Goal: Information Seeking & Learning: Learn about a topic

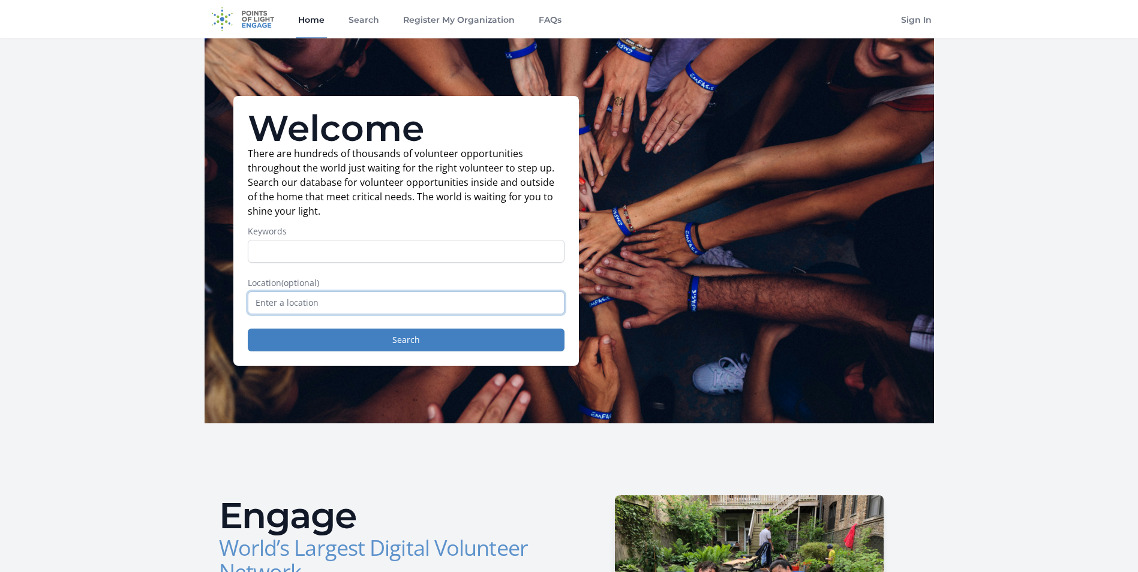
click at [291, 305] on input "text" at bounding box center [406, 302] width 317 height 23
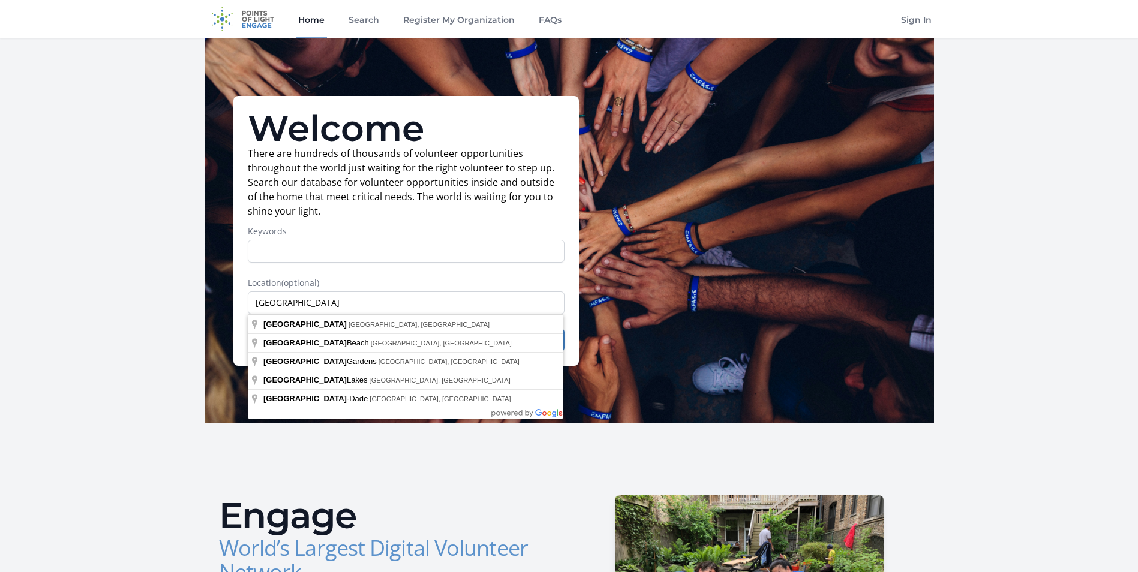
type input "[GEOGRAPHIC_DATA], [GEOGRAPHIC_DATA], [GEOGRAPHIC_DATA]"
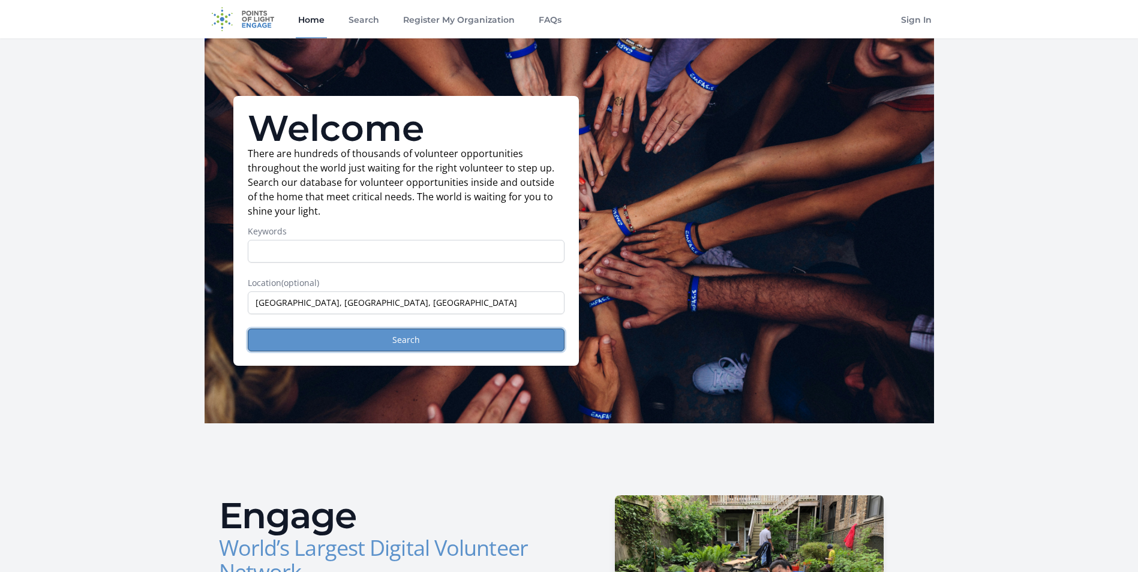
click at [390, 336] on button "Search" at bounding box center [406, 340] width 317 height 23
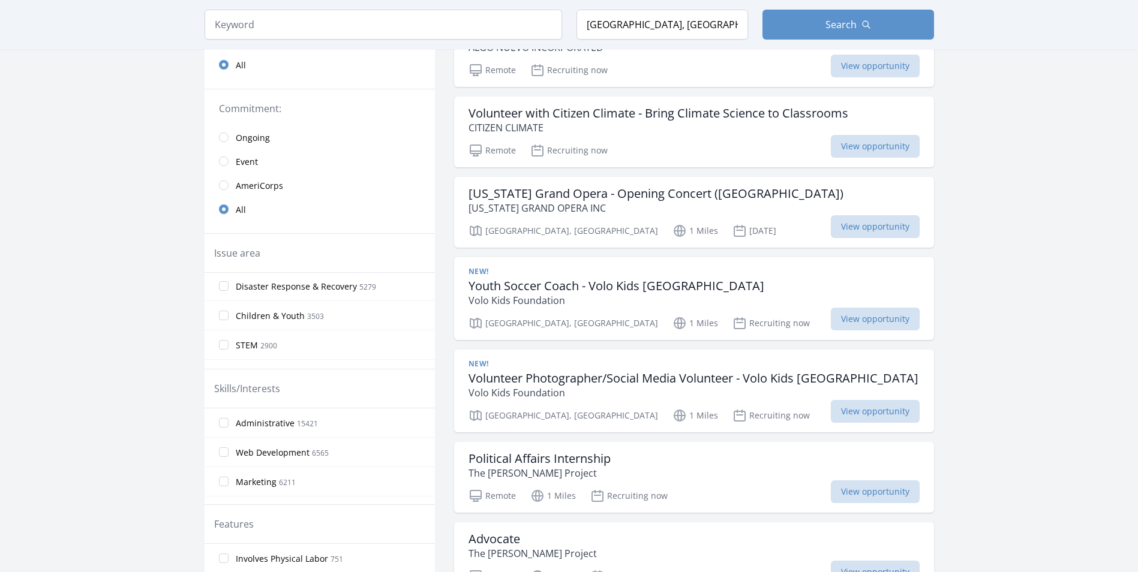
scroll to position [182, 0]
click at [226, 283] on input "Animals 2592" at bounding box center [224, 282] width 10 height 10
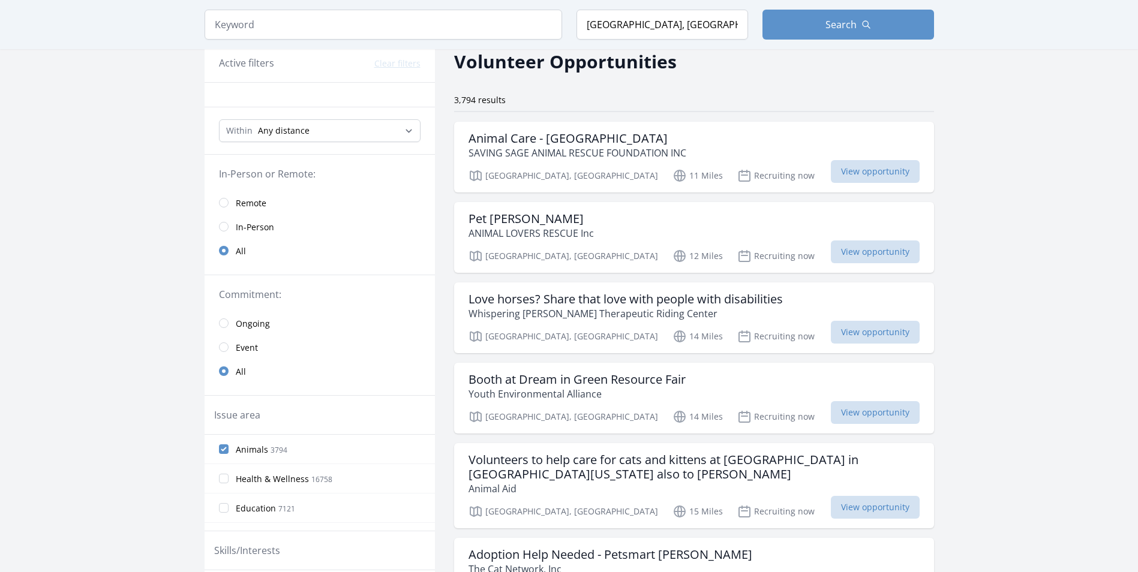
scroll to position [0, 0]
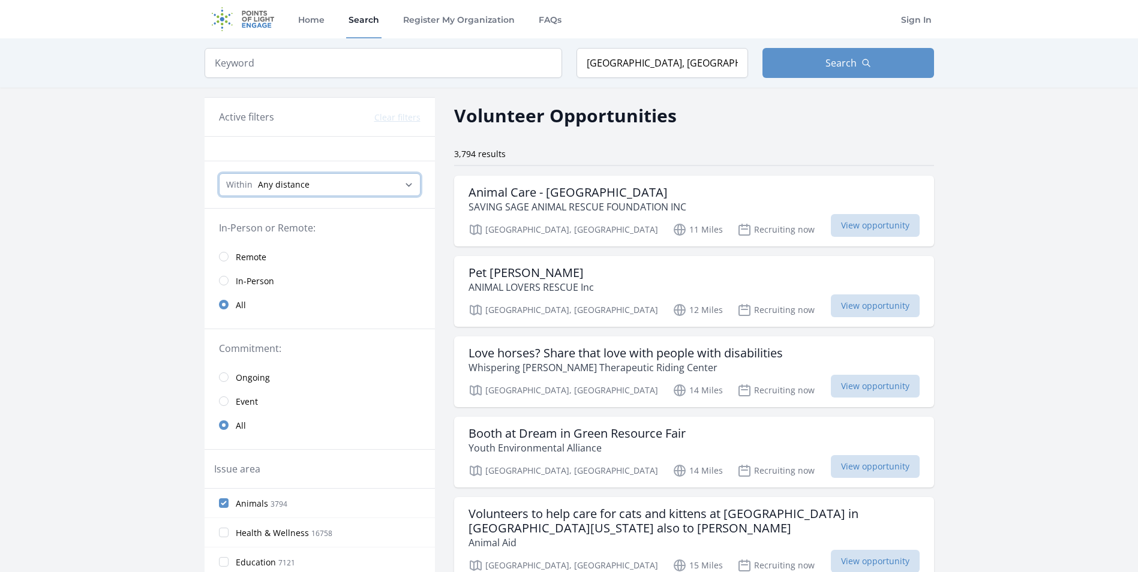
click at [290, 190] on select "Any distance , 5 Miles , 20 Miles , 50 Miles , 100 Miles" at bounding box center [320, 184] width 202 height 23
select select "32186"
click at [219, 173] on select "Any distance , 5 Miles , 20 Miles , 50 Miles , 100 Miles" at bounding box center [320, 184] width 202 height 23
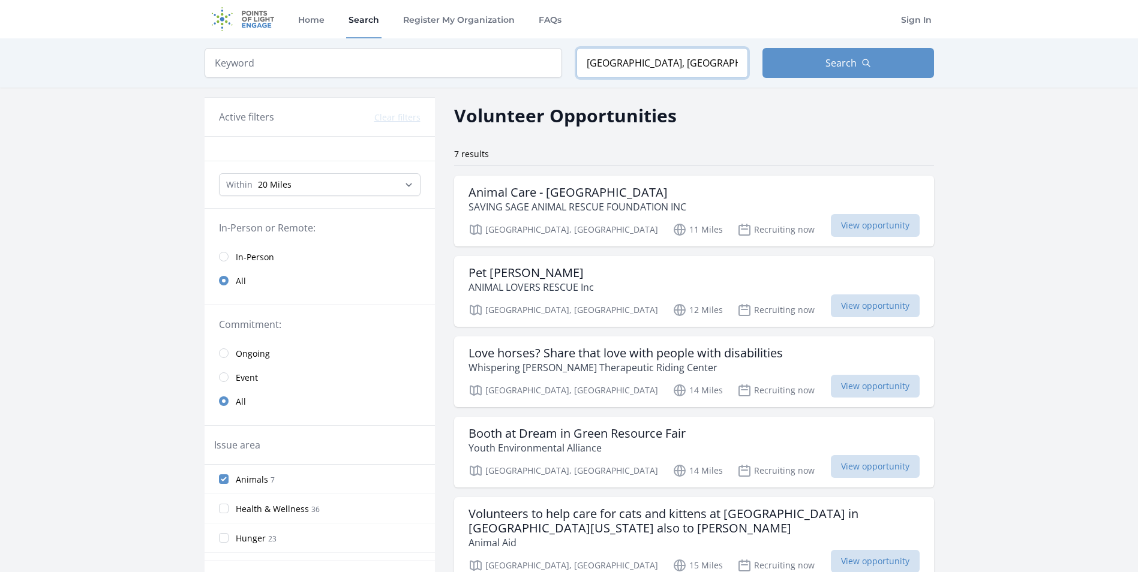
click at [670, 67] on input "[GEOGRAPHIC_DATA], [GEOGRAPHIC_DATA], [GEOGRAPHIC_DATA]" at bounding box center [662, 63] width 172 height 30
drag, startPoint x: 671, startPoint y: 64, endPoint x: 387, endPoint y: 68, distance: 283.1
click at [448, 68] on form "Keyword Location Miami, FL, USA Search" at bounding box center [569, 63] width 729 height 30
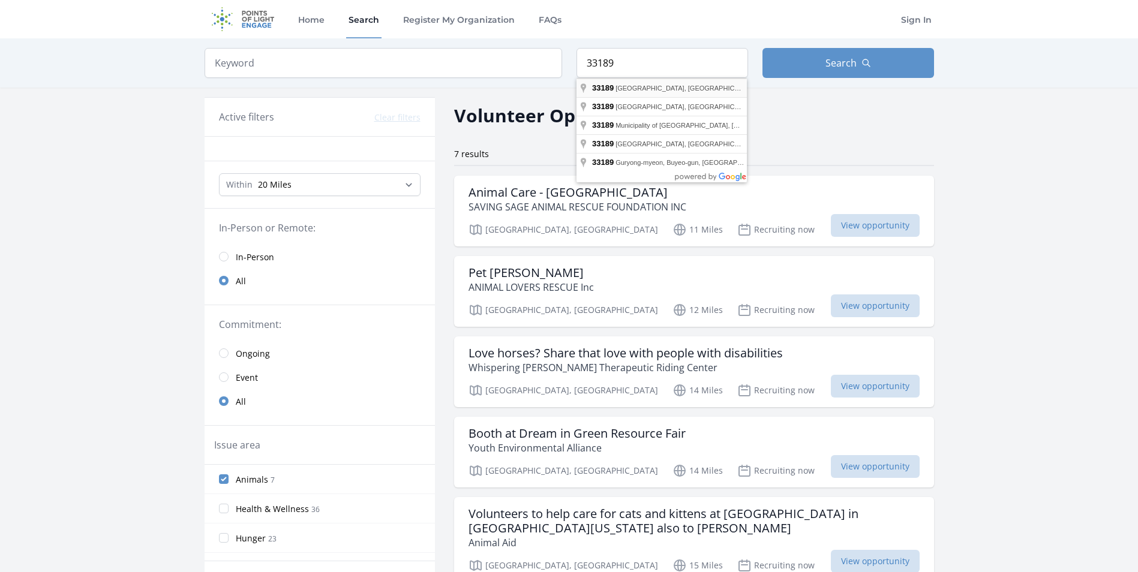
type input "Miami, FL 33189, USA"
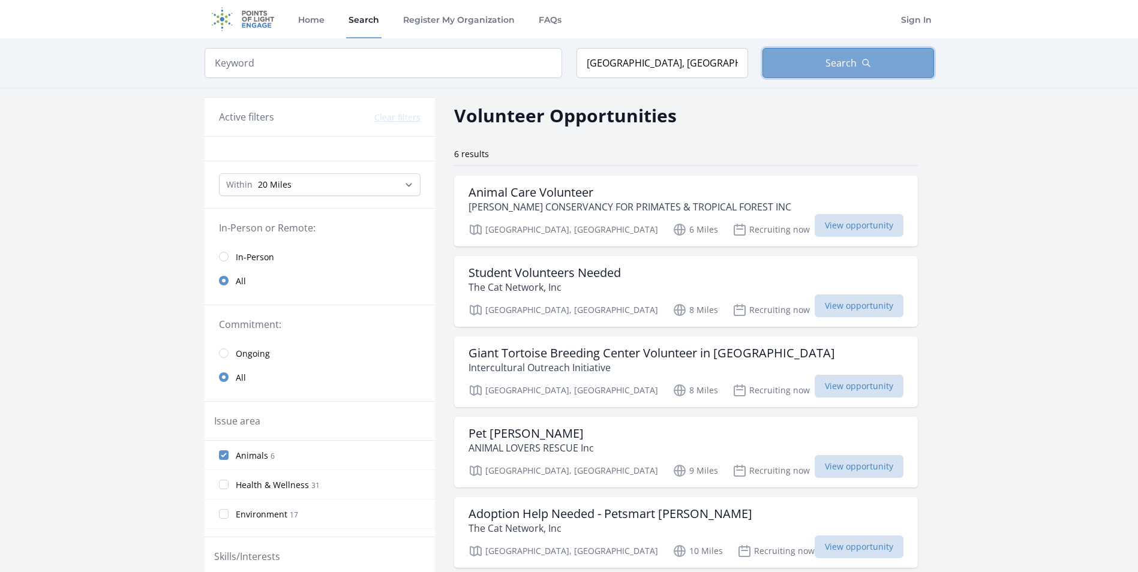
click at [847, 63] on span "Search" at bounding box center [840, 63] width 31 height 14
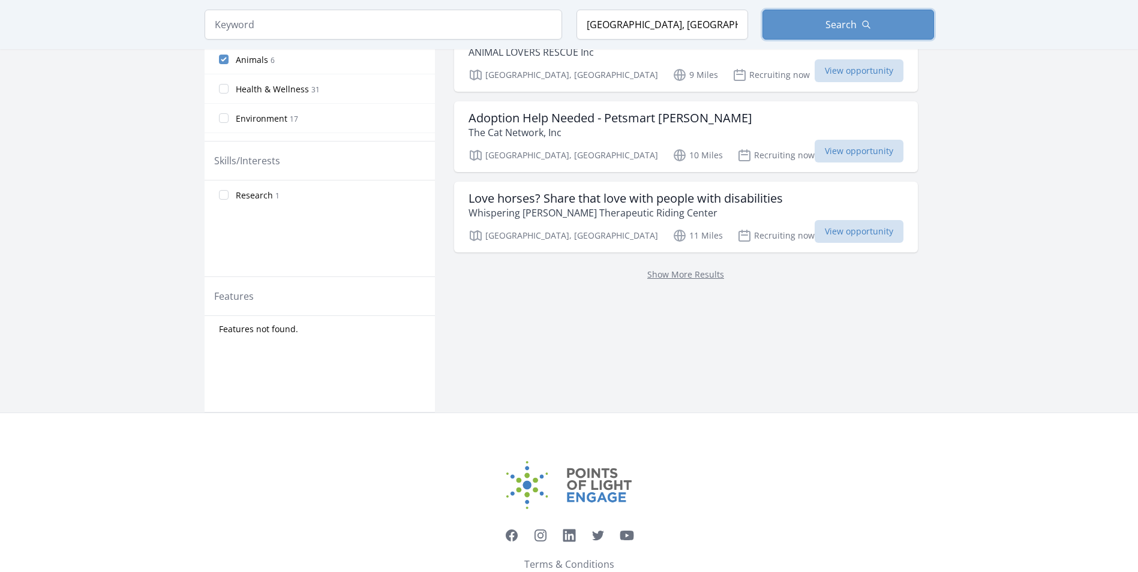
scroll to position [420, 0]
